Goal: Check status

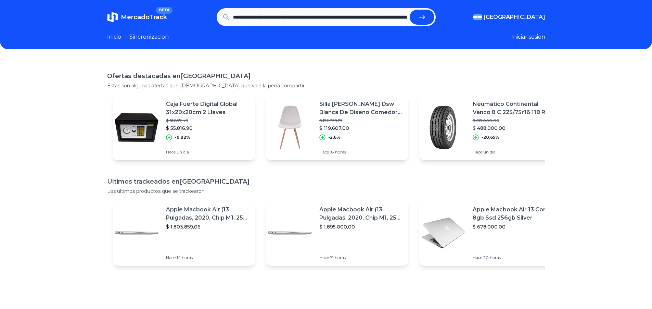
scroll to position [0, 258]
click at [431, 11] on button "submit" at bounding box center [422, 17] width 25 height 15
type input "**********"
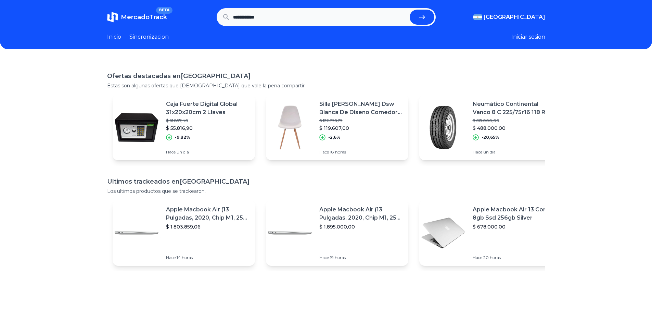
scroll to position [0, 0]
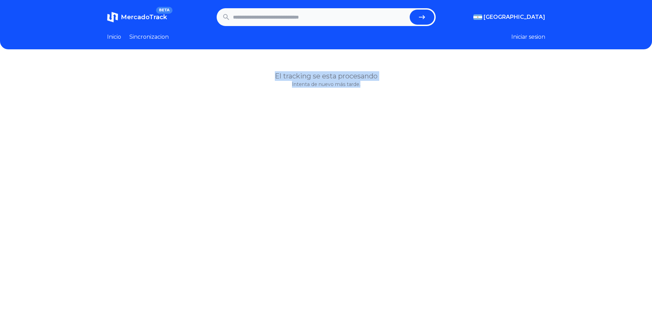
drag, startPoint x: 254, startPoint y: 74, endPoint x: 399, endPoint y: 102, distance: 148.2
click at [399, 102] on div "El tracking se esta procesando Intenta de nuevo más tarde." at bounding box center [326, 214] width 652 height 309
